Goal: Task Accomplishment & Management: Manage account settings

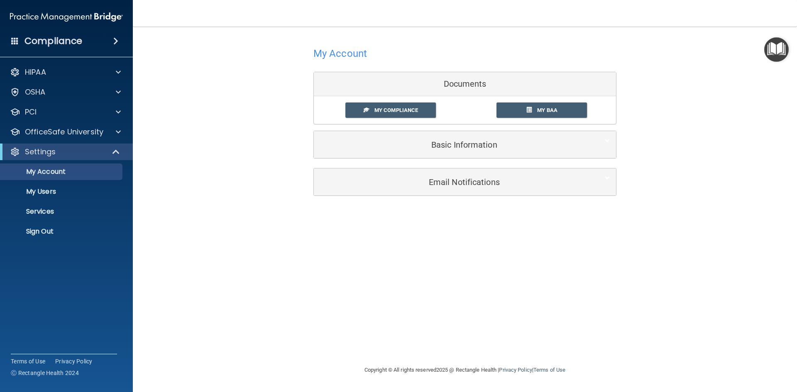
click at [56, 40] on h4 "Compliance" at bounding box center [53, 41] width 58 height 12
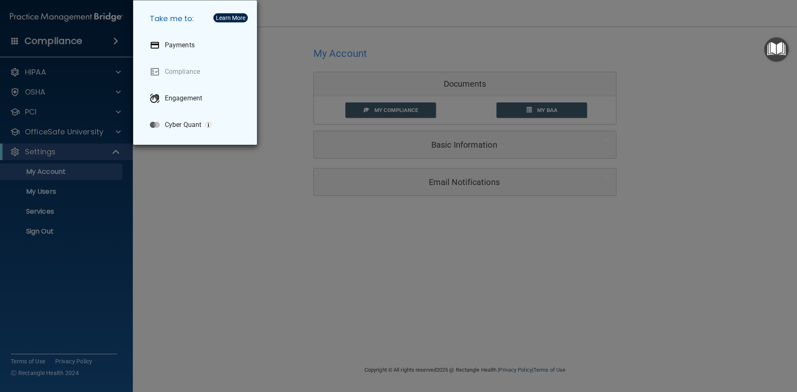
click at [112, 37] on div "Take me to: Payments Compliance Engagement Cyber Quant" at bounding box center [398, 196] width 797 height 392
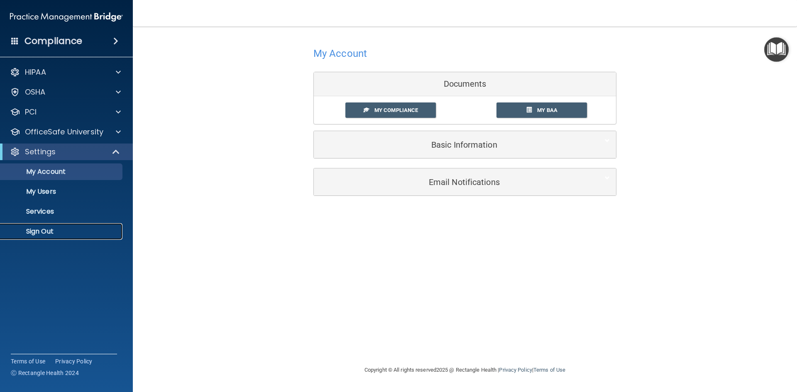
click at [43, 229] on p "Sign Out" at bounding box center [61, 231] width 113 height 8
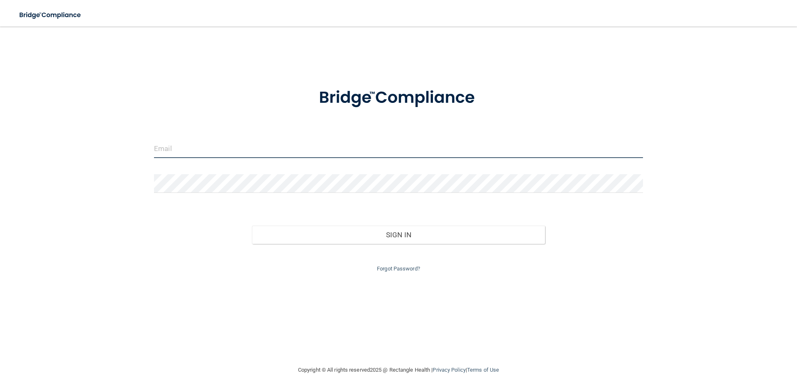
click at [187, 152] on input "email" at bounding box center [398, 148] width 489 height 19
type input "[EMAIL_ADDRESS][DOMAIN_NAME]"
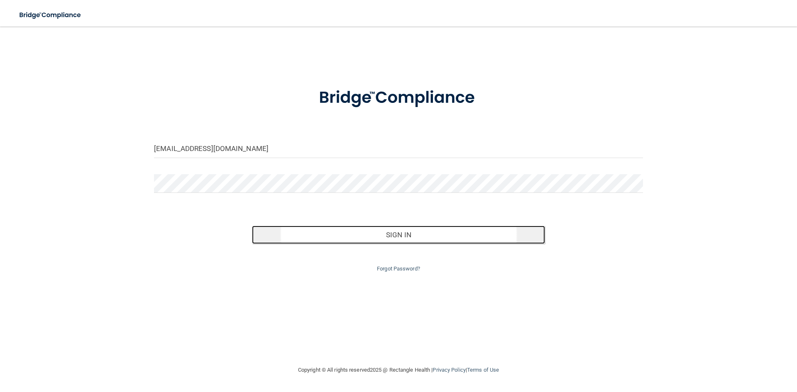
drag, startPoint x: 416, startPoint y: 238, endPoint x: 410, endPoint y: 238, distance: 6.2
click at [414, 238] on button "Sign In" at bounding box center [398, 235] width 293 height 18
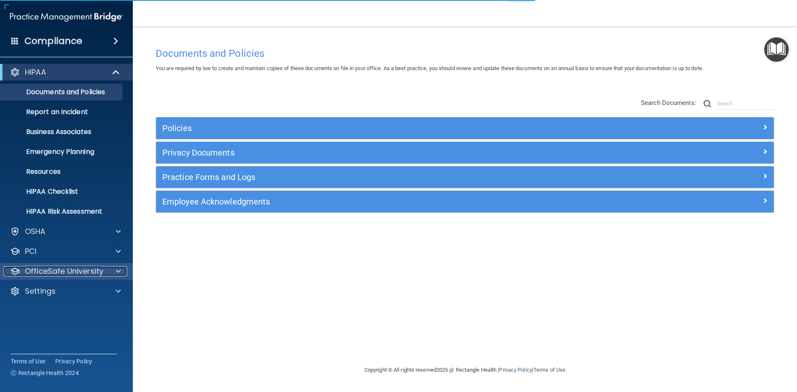
click at [54, 273] on p "OfficeSafe University" at bounding box center [64, 271] width 78 height 10
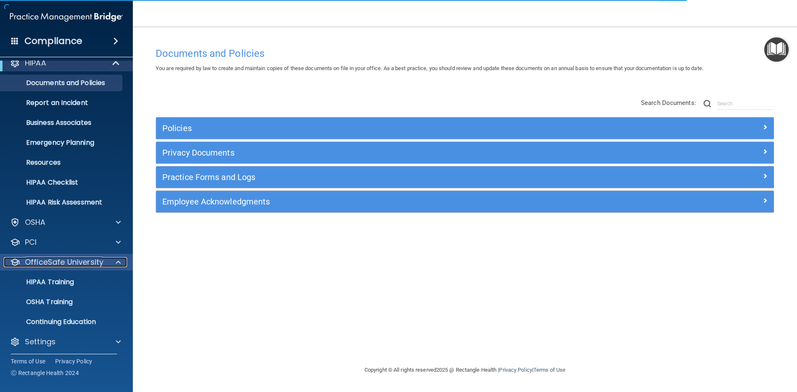
scroll to position [12, 0]
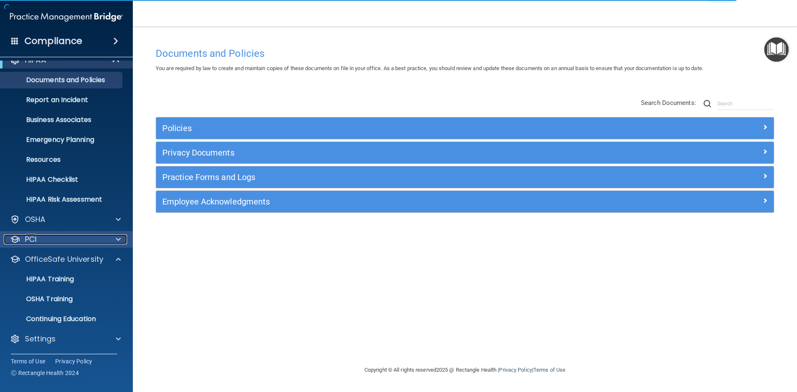
click at [60, 242] on div "PCI" at bounding box center [55, 239] width 103 height 10
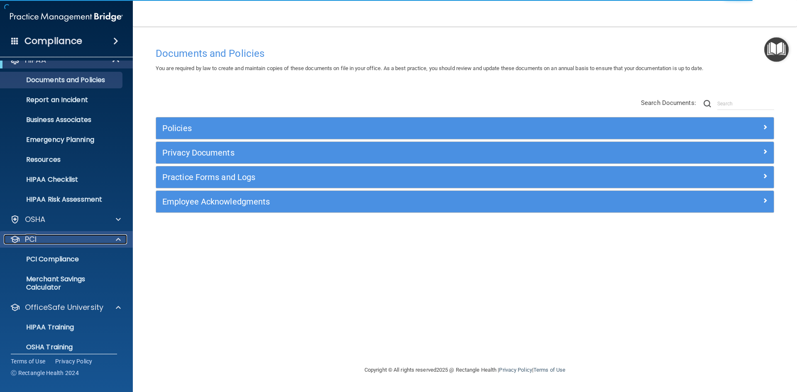
click at [60, 242] on div "PCI" at bounding box center [55, 239] width 103 height 10
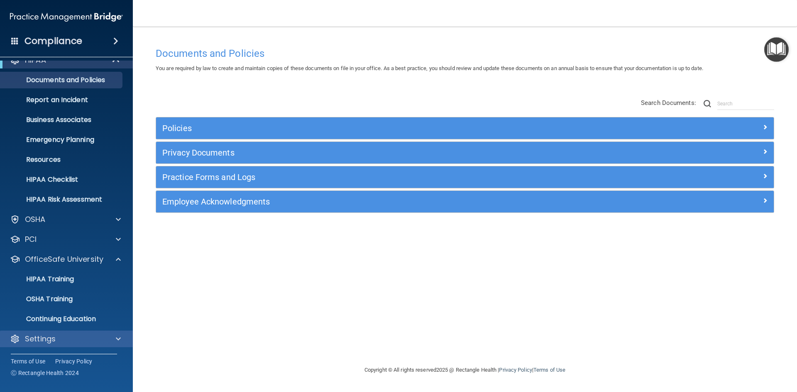
click at [44, 346] on div "Settings" at bounding box center [66, 339] width 133 height 17
click at [116, 340] on span at bounding box center [118, 339] width 5 height 10
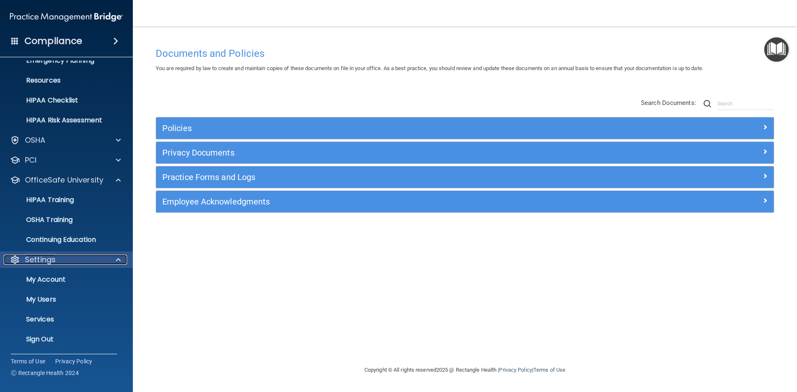
scroll to position [92, 0]
click at [47, 297] on p "My Users" at bounding box center [61, 299] width 113 height 8
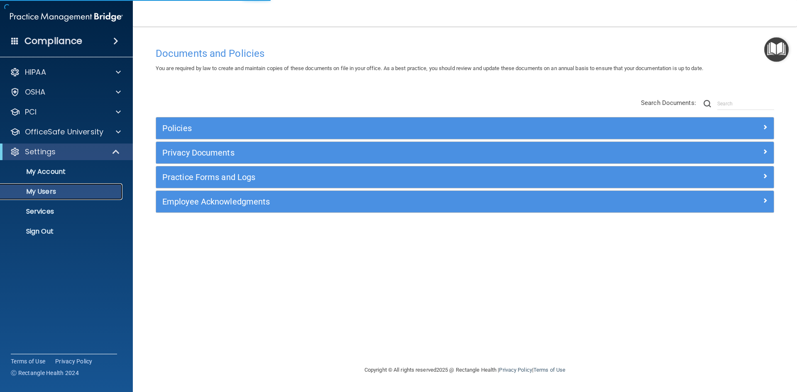
select select "20"
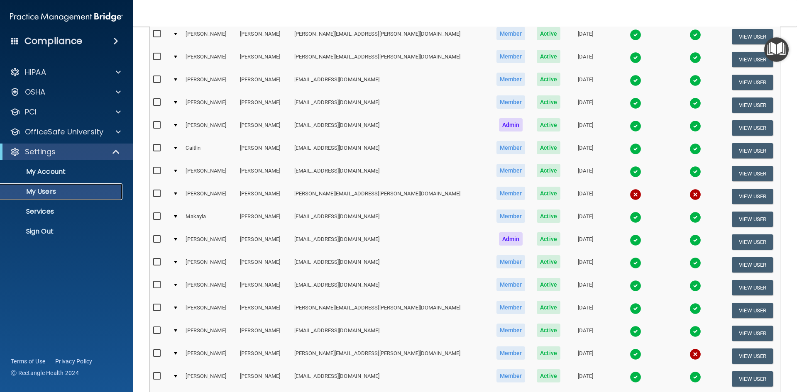
scroll to position [166, 0]
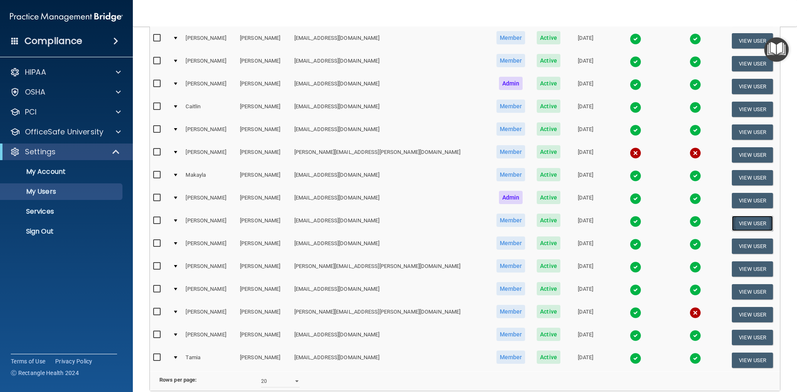
click at [742, 220] on button "View User" at bounding box center [752, 223] width 41 height 15
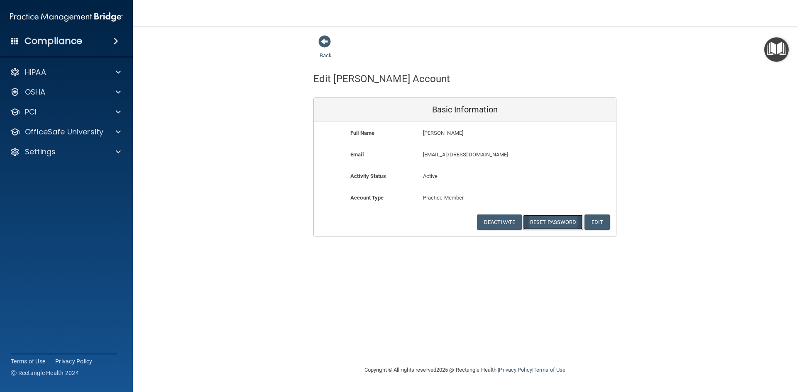
click at [548, 222] on button "Reset Password" at bounding box center [553, 222] width 60 height 15
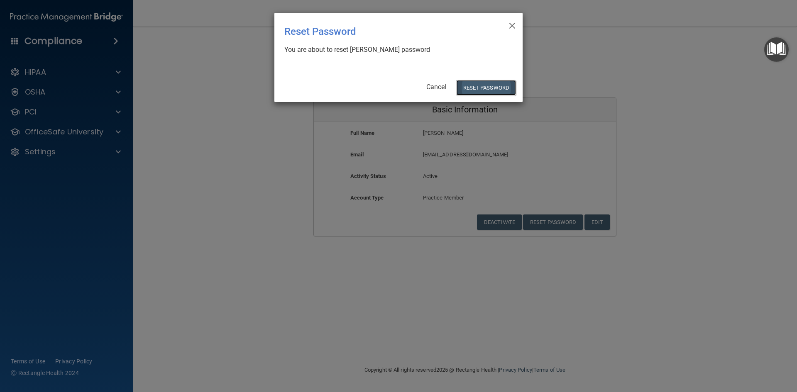
click at [486, 95] on button "Reset Password" at bounding box center [486, 87] width 60 height 15
click at [493, 88] on button "Reset Password" at bounding box center [486, 87] width 60 height 15
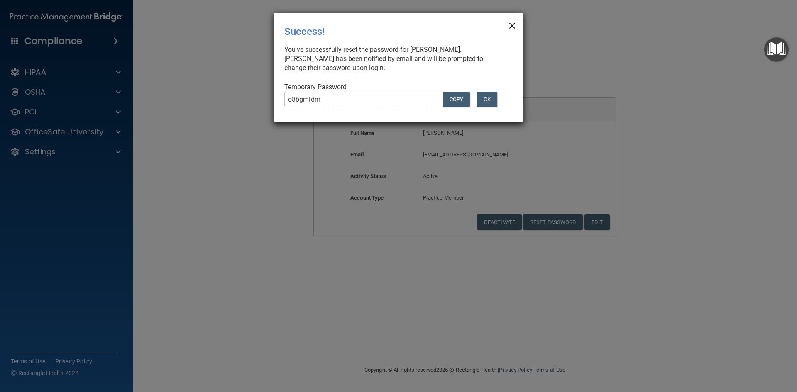
click at [510, 23] on span "×" at bounding box center [511, 24] width 7 height 17
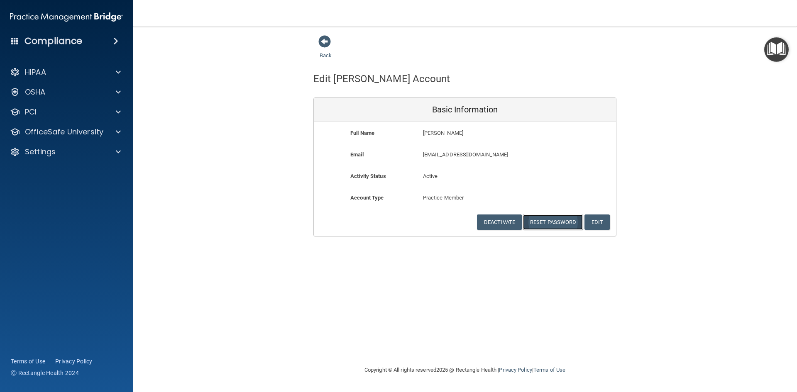
click at [541, 224] on button "Reset Password" at bounding box center [553, 222] width 60 height 15
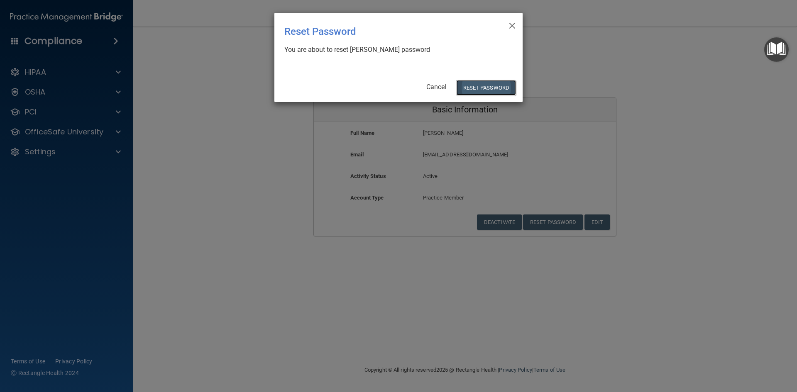
click at [475, 85] on button "Reset Password" at bounding box center [486, 87] width 60 height 15
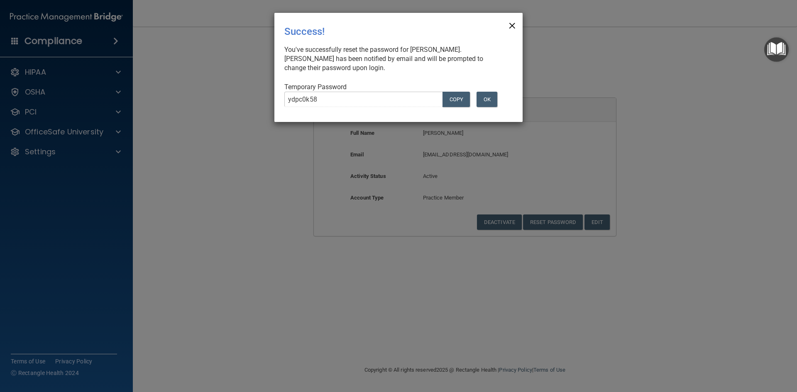
click at [512, 29] on span "×" at bounding box center [511, 24] width 7 height 17
